Goal: Task Accomplishment & Management: Use online tool/utility

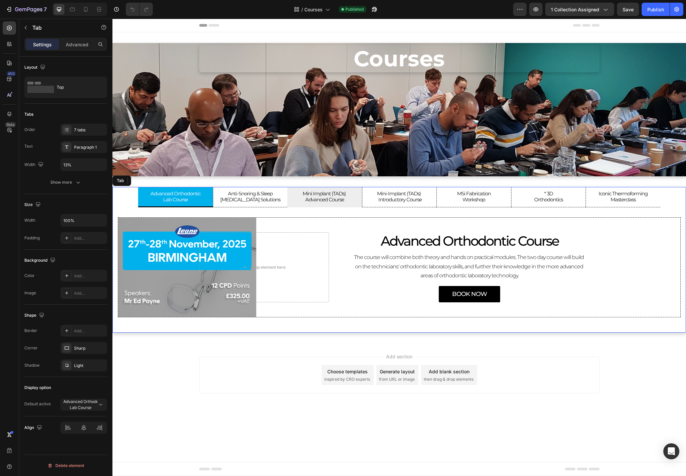
click at [308, 197] on p "Mini Implant (TADs) Advanced Course" at bounding box center [324, 197] width 62 height 12
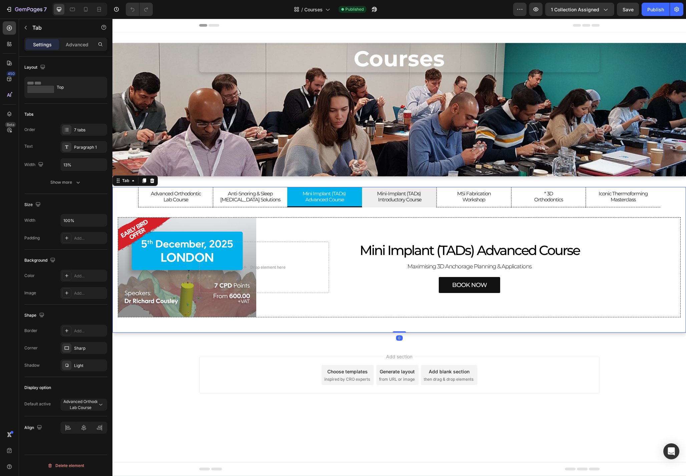
click at [382, 199] on p "Mini-Implant (TADs) Introductory Course" at bounding box center [399, 197] width 62 height 12
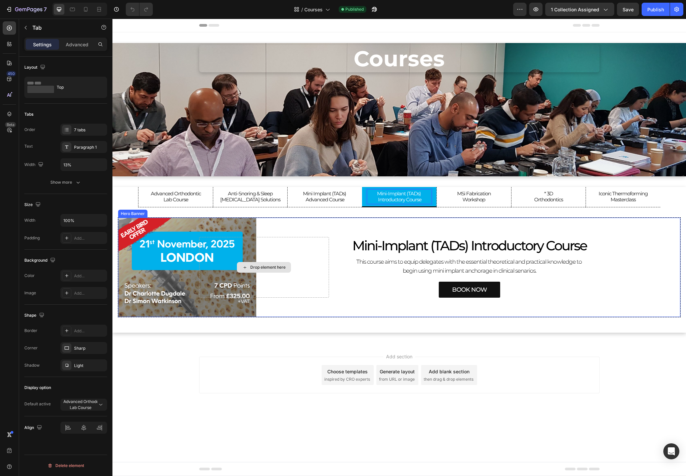
click at [207, 262] on div "Drop element here" at bounding box center [264, 267] width 130 height 61
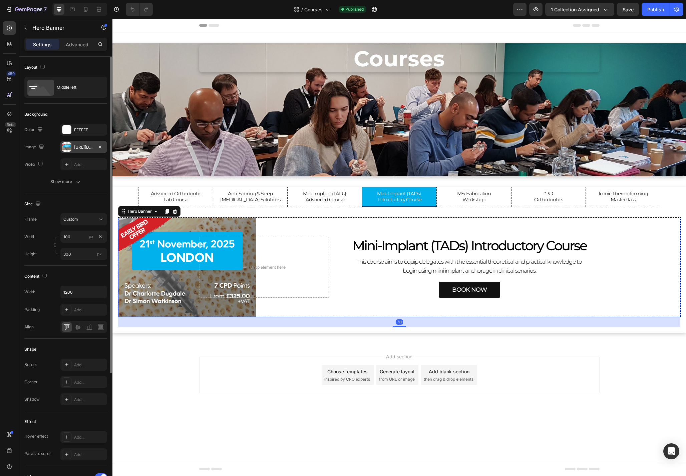
click at [79, 144] on div "[URL][DOMAIN_NAME]" at bounding box center [83, 147] width 47 height 12
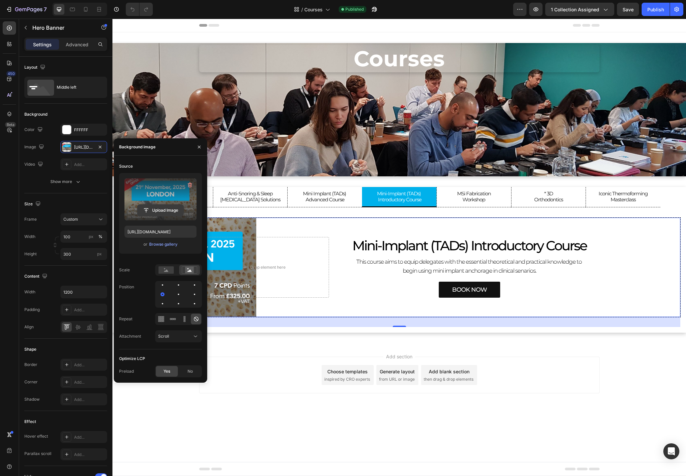
click at [158, 209] on input "file" at bounding box center [160, 210] width 46 height 11
type input "[URL][DOMAIN_NAME]"
drag, startPoint x: 198, startPoint y: 146, endPoint x: 85, endPoint y: 127, distance: 113.9
click at [198, 146] on icon "button" at bounding box center [198, 146] width 5 height 5
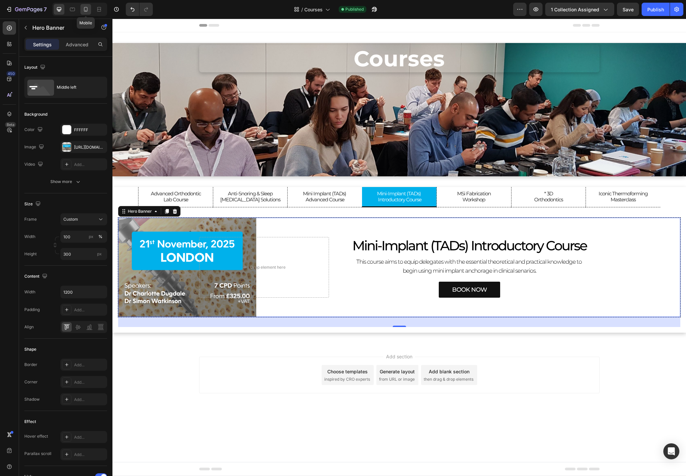
click at [90, 9] on div at bounding box center [85, 9] width 11 height 11
type input "Auto"
type input "100%"
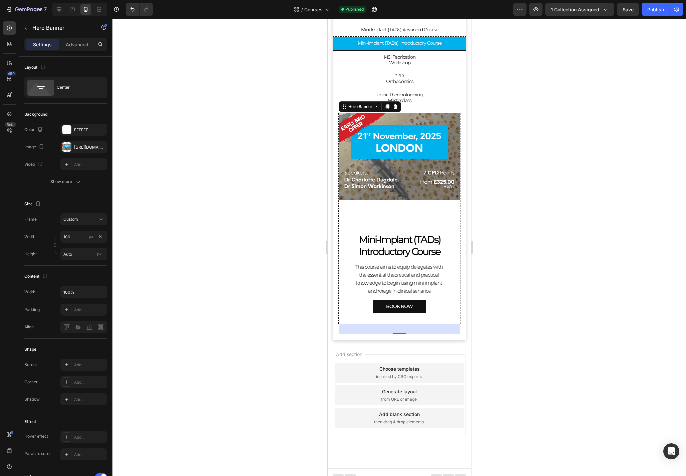
scroll to position [153, 0]
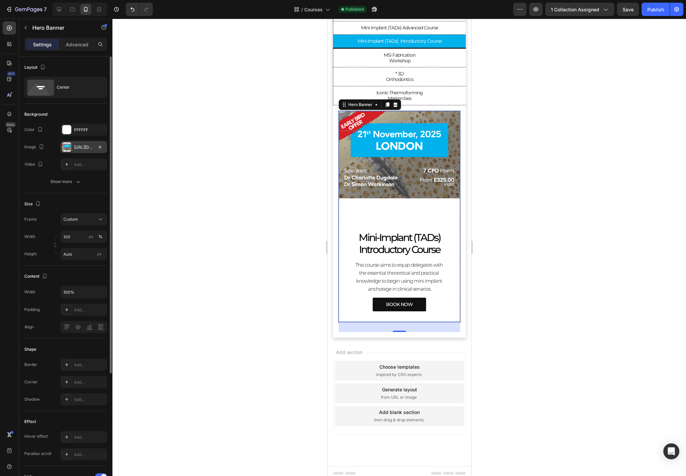
click at [72, 146] on div "[URL][DOMAIN_NAME]" at bounding box center [83, 147] width 47 height 12
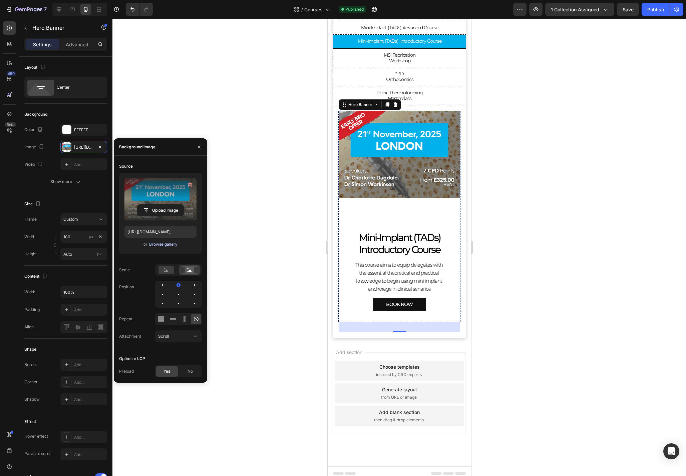
click at [157, 243] on div "Browse gallery" at bounding box center [163, 244] width 28 height 6
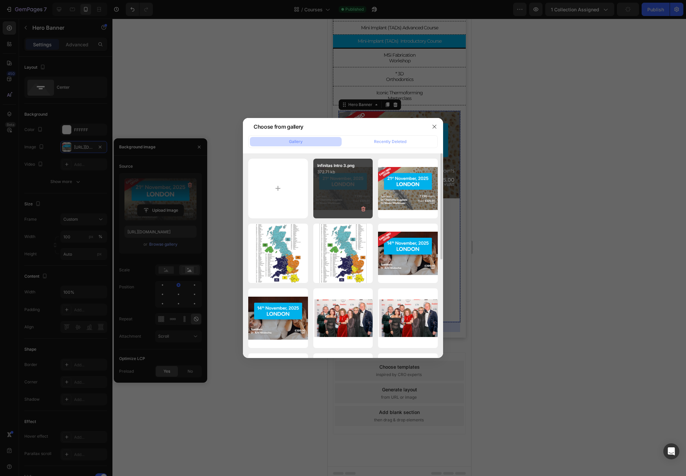
click at [355, 186] on div "Infinitas Intro 3.png 372.71 kb" at bounding box center [343, 189] width 60 height 60
type input "[URL][DOMAIN_NAME]"
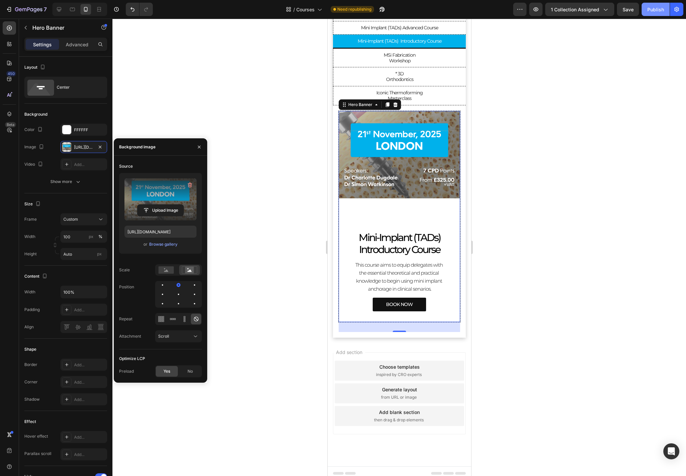
click at [663, 7] on div "Publish" at bounding box center [655, 9] width 17 height 7
